Goal: Task Accomplishment & Management: Use online tool/utility

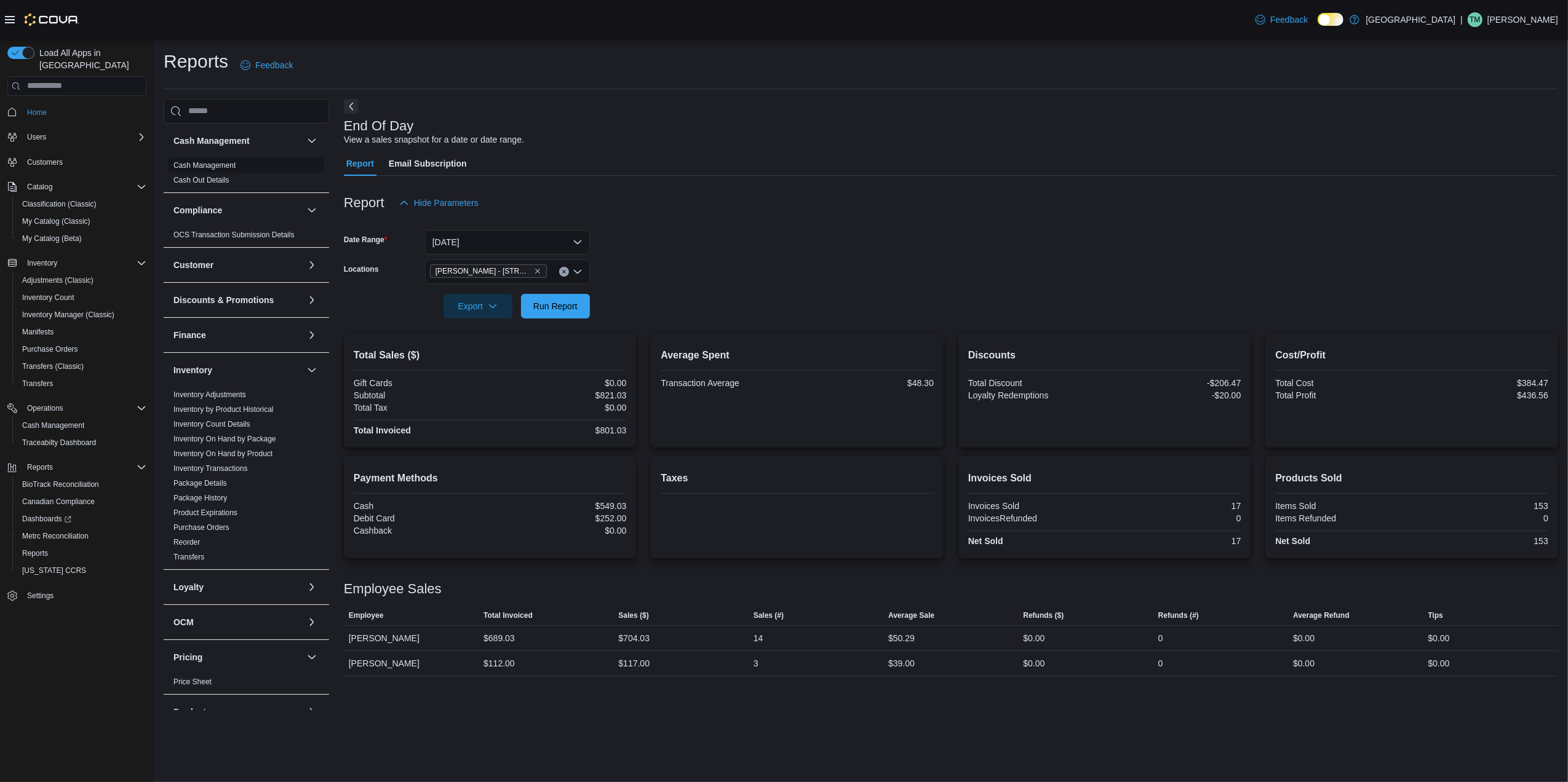
click at [222, 163] on link "Cash Management" at bounding box center [204, 166] width 62 height 9
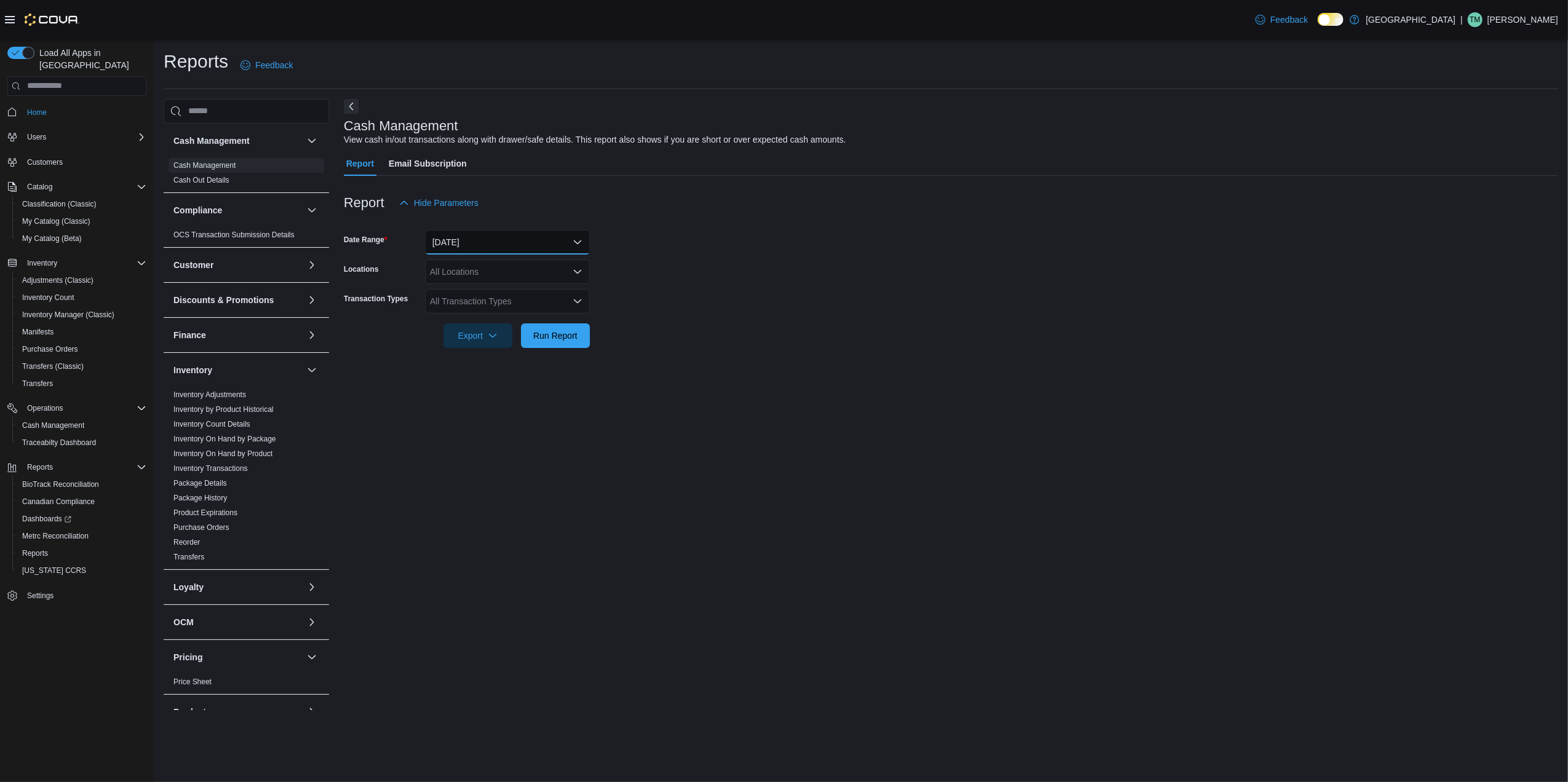
click at [478, 244] on button "[DATE]" at bounding box center [507, 242] width 165 height 24
click at [459, 309] on span "[DATE]" at bounding box center [514, 316] width 141 height 15
click at [450, 265] on div "All Locations" at bounding box center [507, 271] width 165 height 24
click at [473, 361] on span "[PERSON_NAME] - [STREET_ADDRESS]" at bounding box center [533, 364] width 163 height 12
drag, startPoint x: 694, startPoint y: 305, endPoint x: 487, endPoint y: 298, distance: 207.1
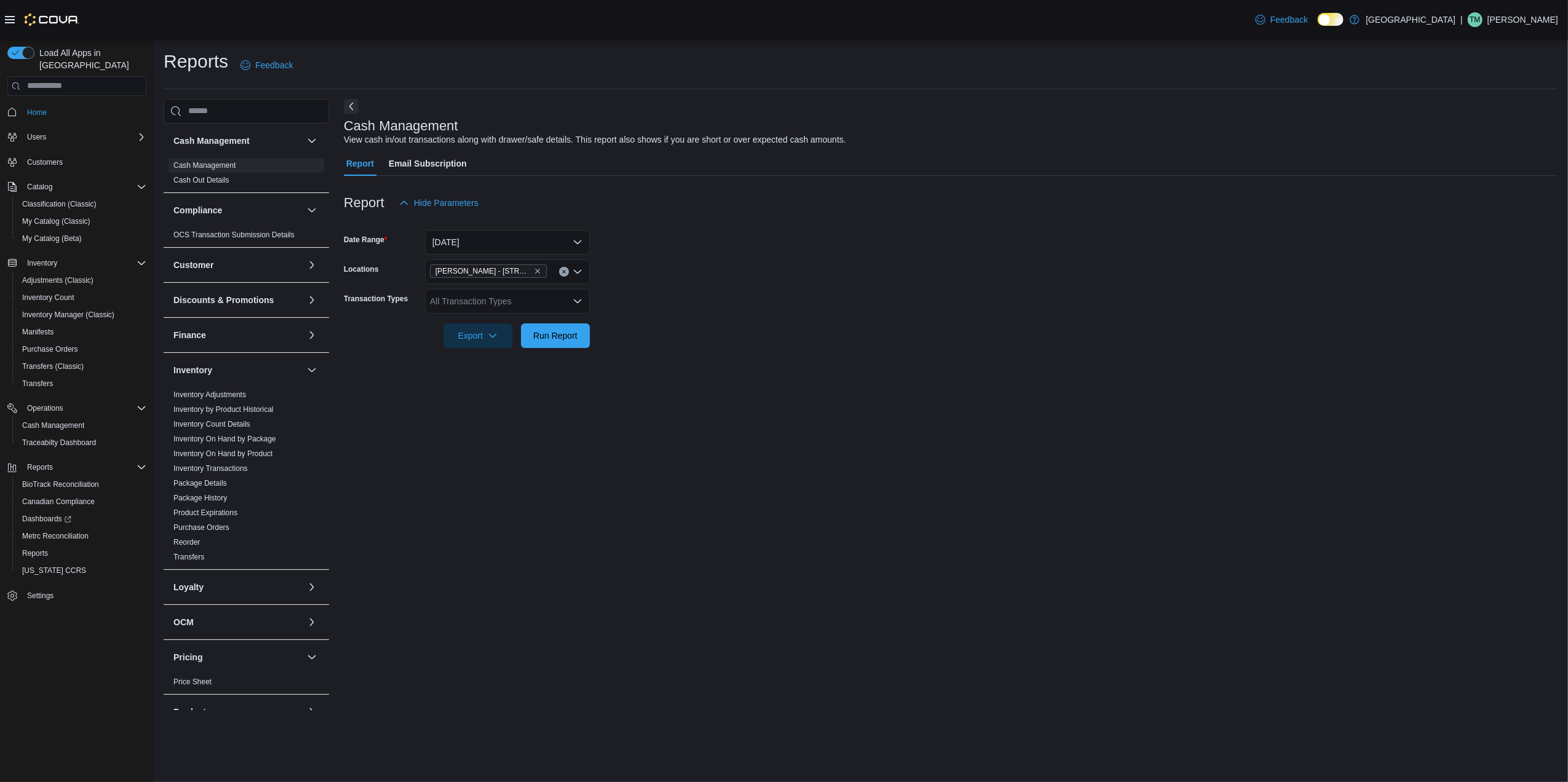
click at [677, 305] on form "Date Range [DATE] Locations [PERSON_NAME] - [STREET_ADDRESS] Transaction Types …" at bounding box center [951, 282] width 1214 height 133
click at [508, 303] on div "All Transaction Types" at bounding box center [507, 301] width 165 height 24
click at [453, 426] on span "Cash Skim" at bounding box center [507, 428] width 150 height 12
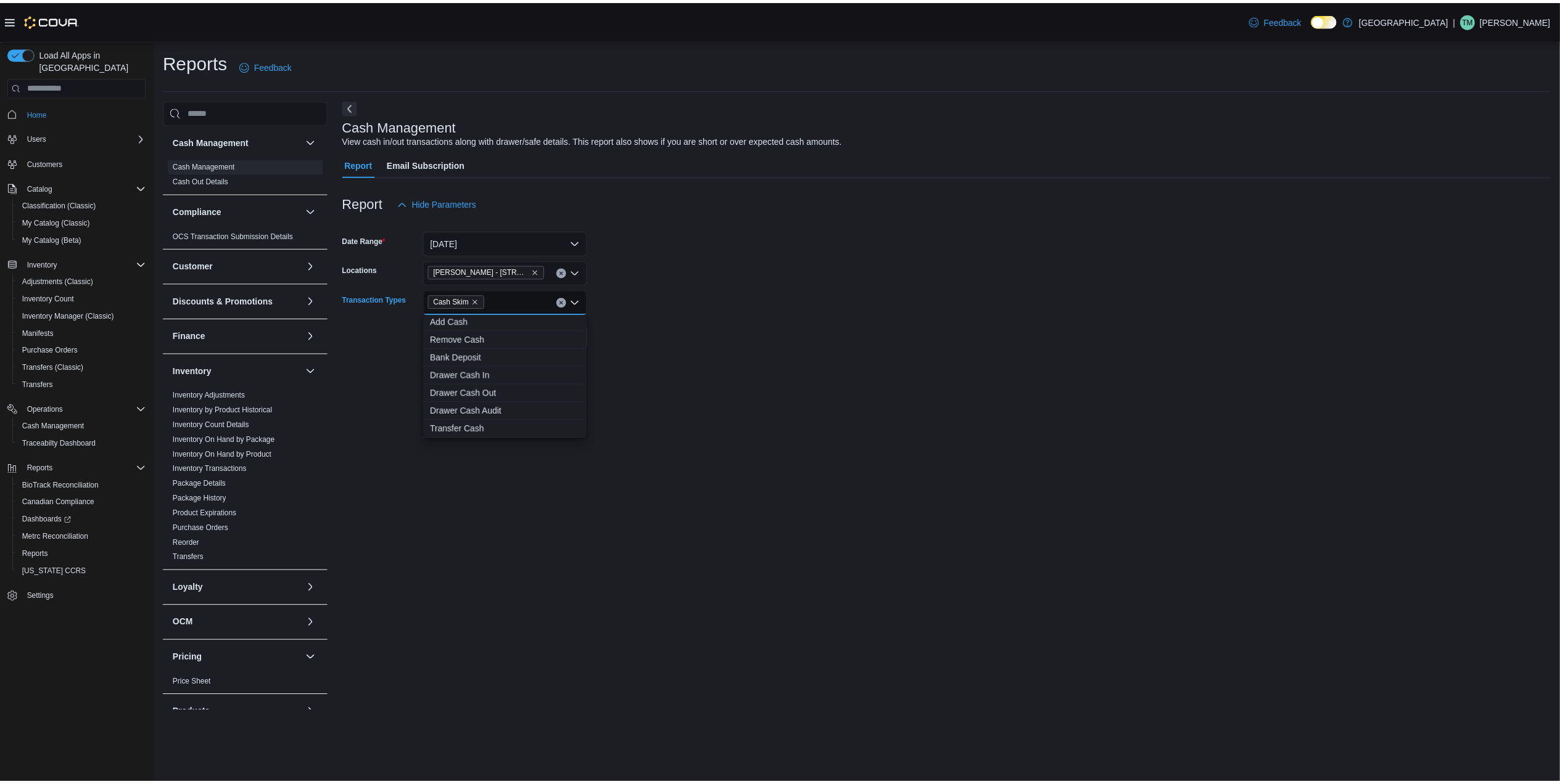
scroll to position [55, 0]
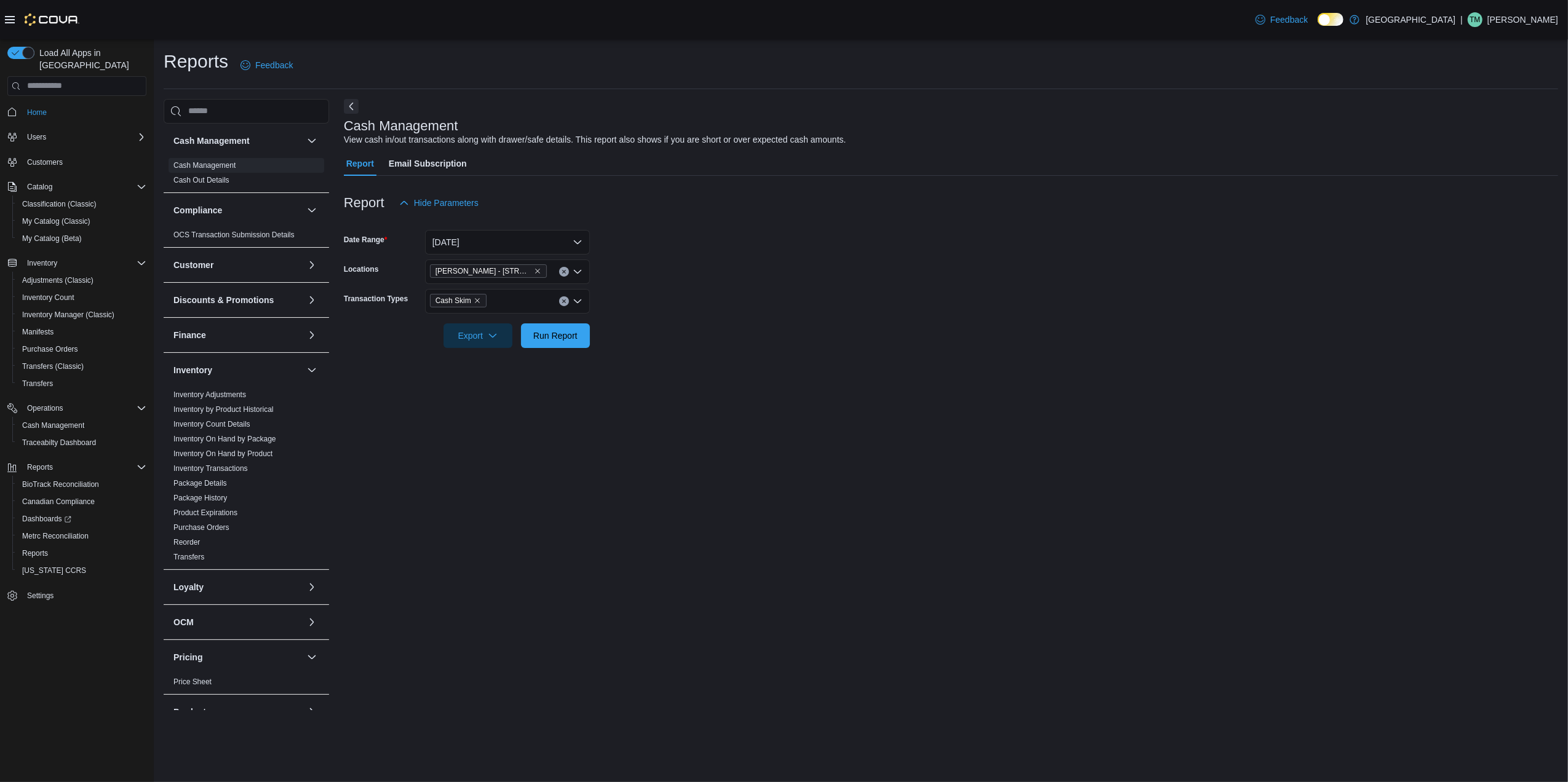
click at [679, 332] on form "Date Range [DATE] Locations [PERSON_NAME] - [STREET_ADDRESS] Transaction Types …" at bounding box center [951, 282] width 1214 height 133
click at [568, 330] on span "Run Report" at bounding box center [555, 335] width 45 height 12
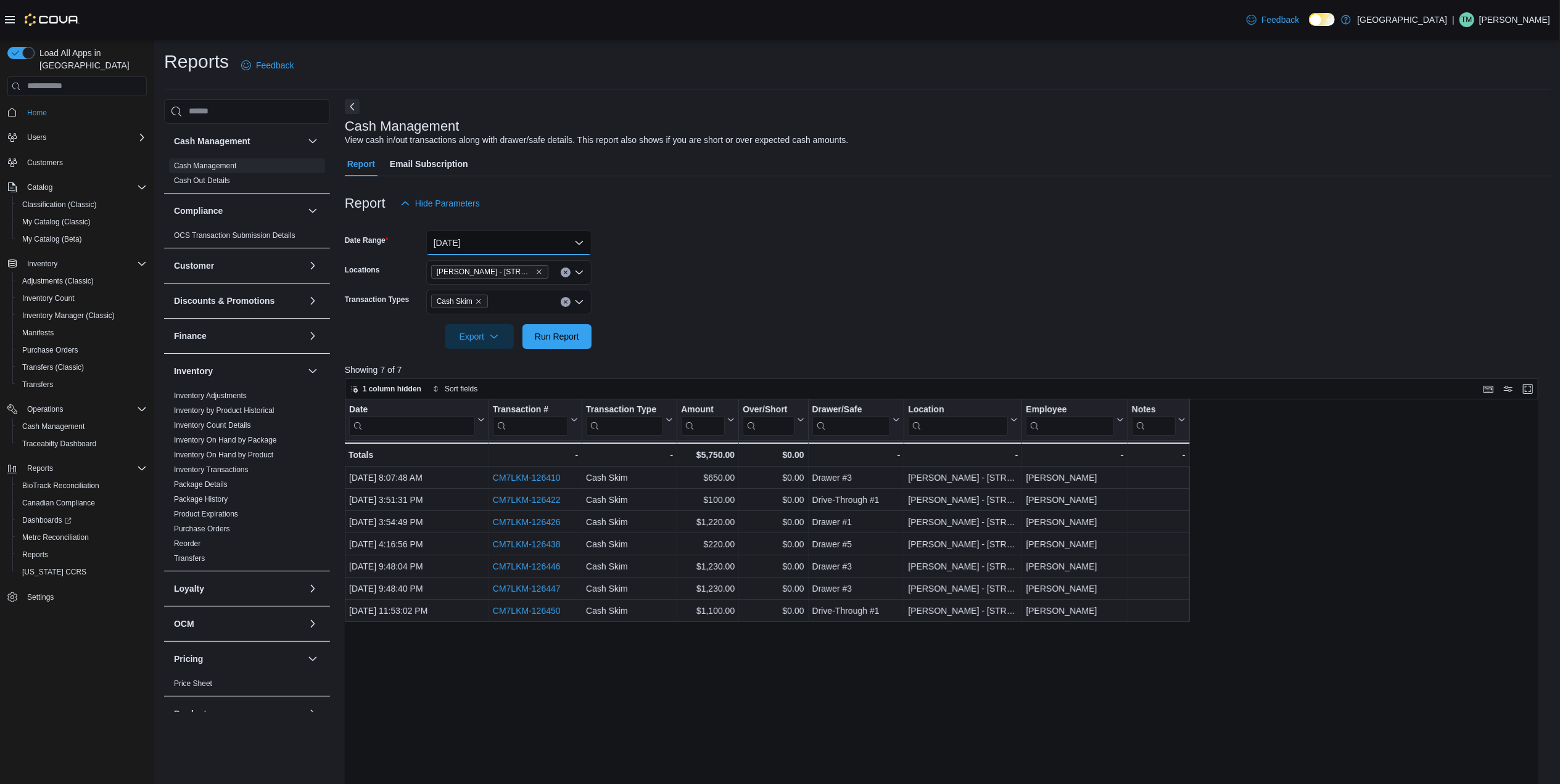
click at [526, 242] on button "[DATE]" at bounding box center [509, 242] width 165 height 24
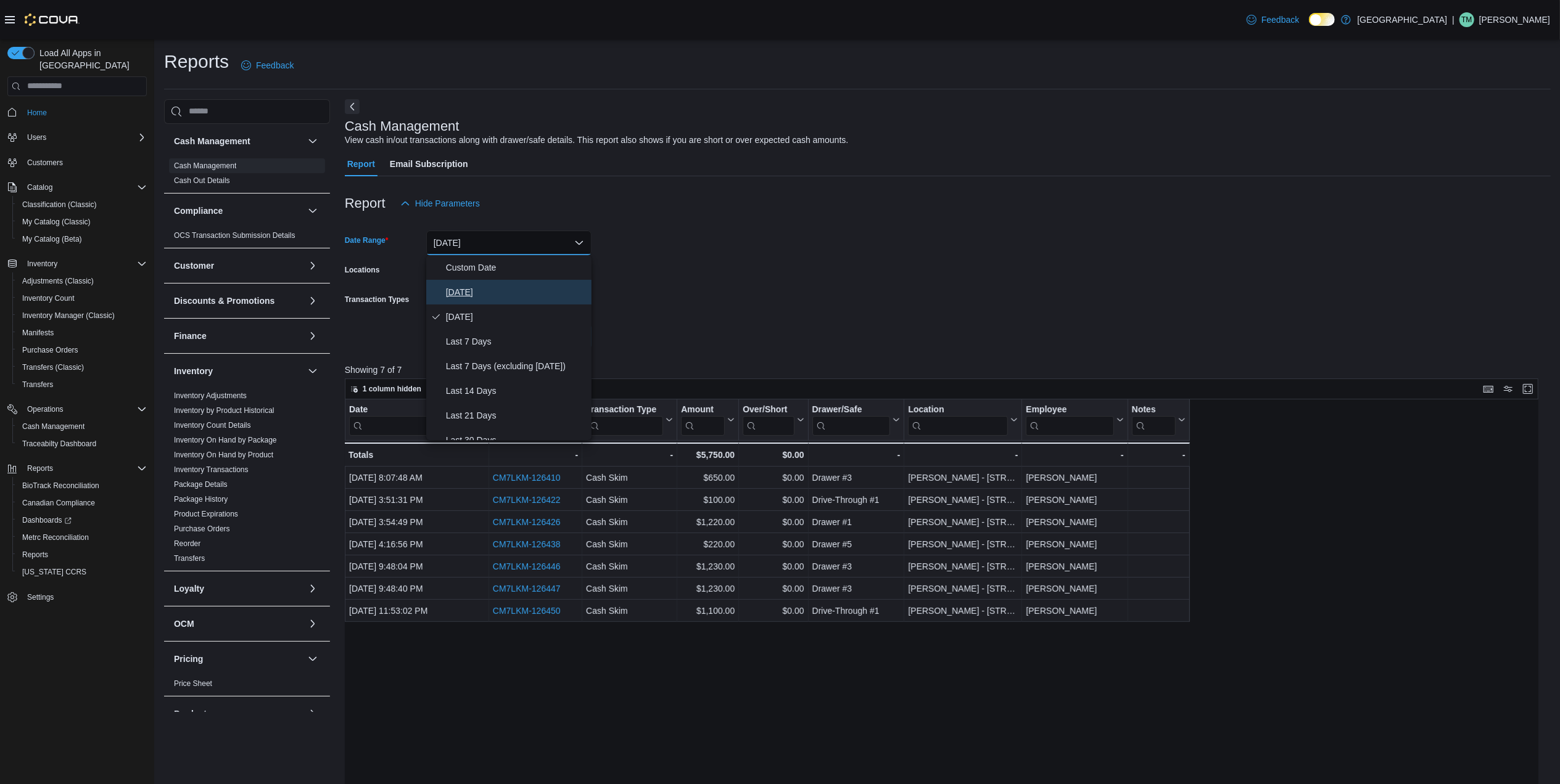
click at [474, 291] on span "[DATE]" at bounding box center [516, 291] width 141 height 15
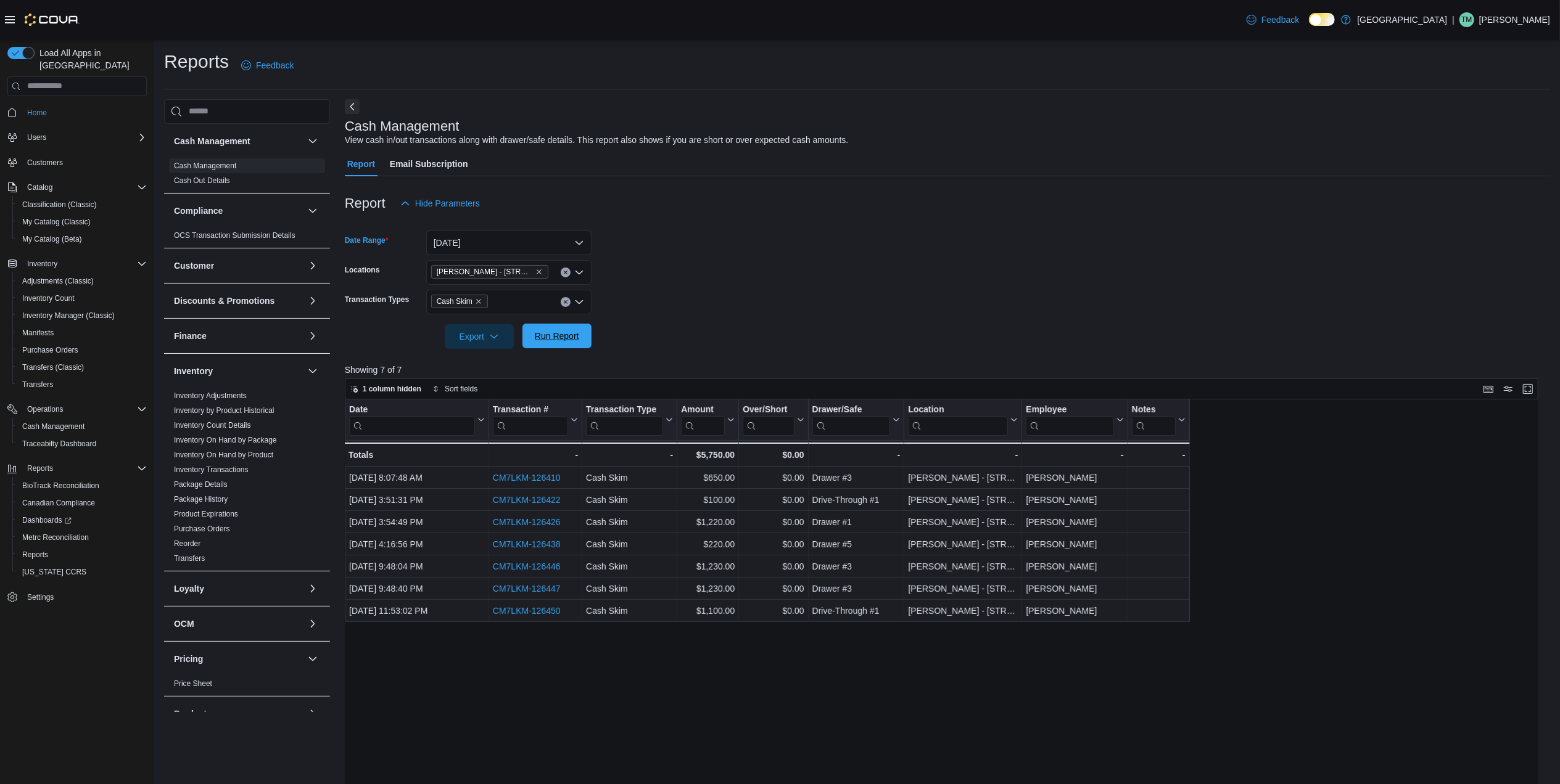
click at [541, 332] on span "Run Report" at bounding box center [557, 336] width 45 height 12
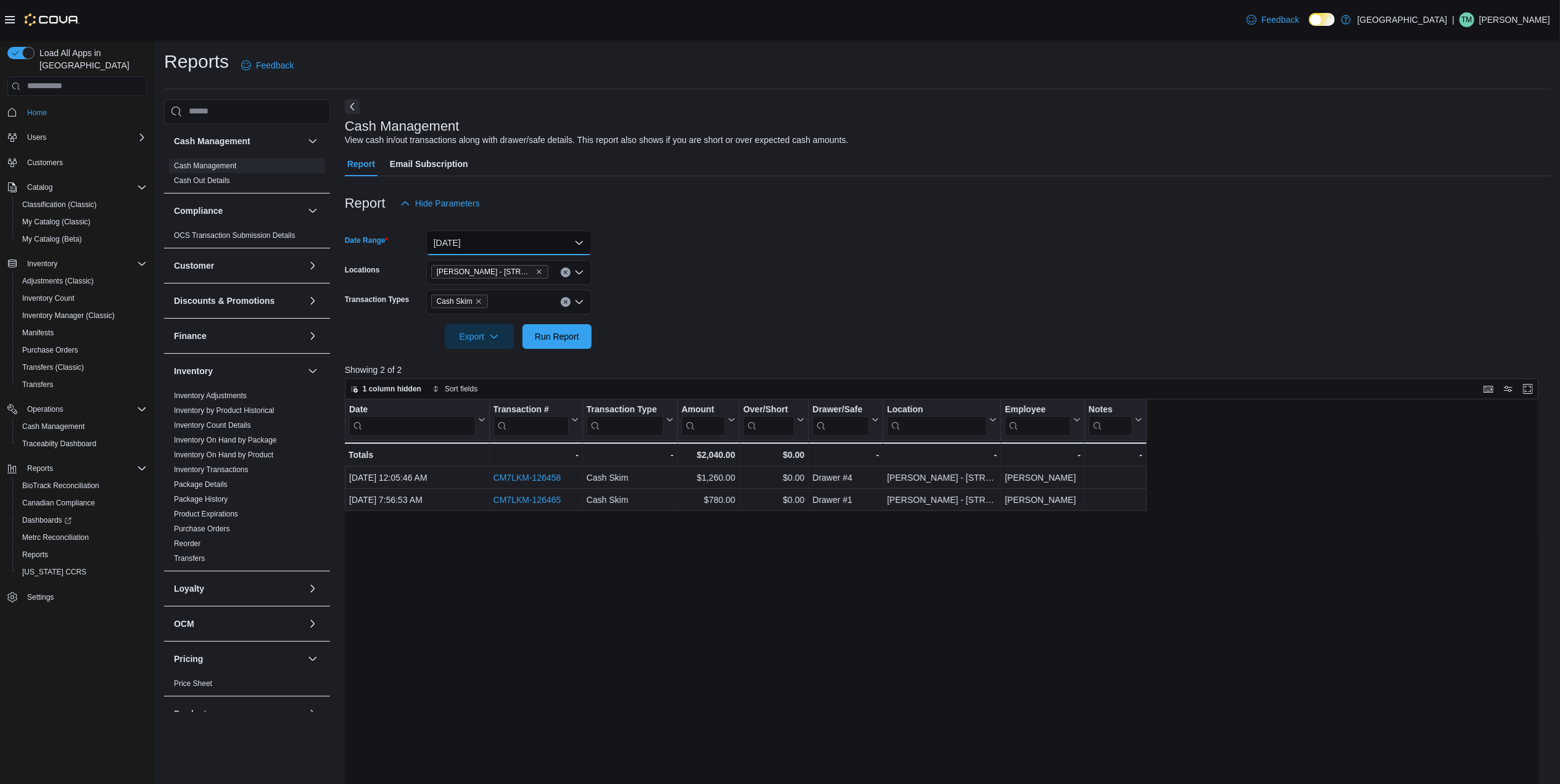
click at [524, 241] on button "[DATE]" at bounding box center [509, 242] width 165 height 24
click at [500, 311] on span "[DATE]" at bounding box center [516, 317] width 141 height 15
click at [559, 336] on span "Run Report" at bounding box center [557, 336] width 45 height 12
